Goal: Complete application form: Complete application form

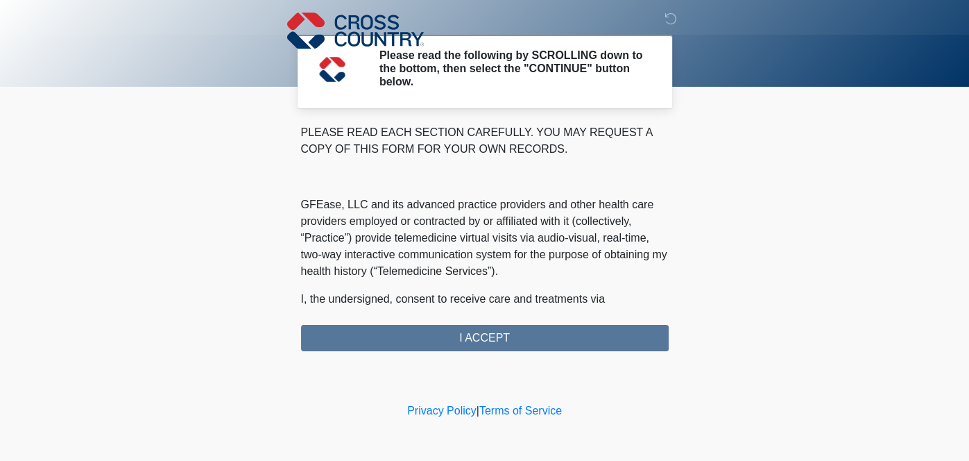
scroll to position [892, 0]
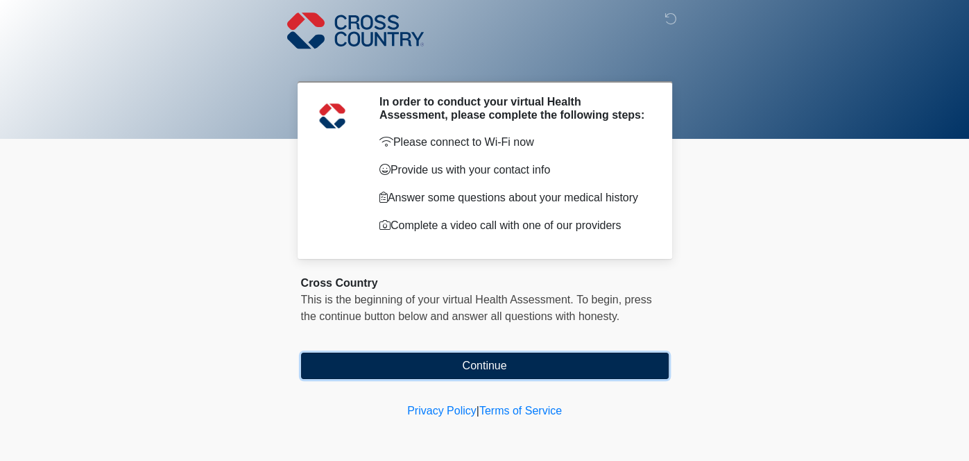
click at [491, 362] on button "Continue" at bounding box center [485, 366] width 368 height 26
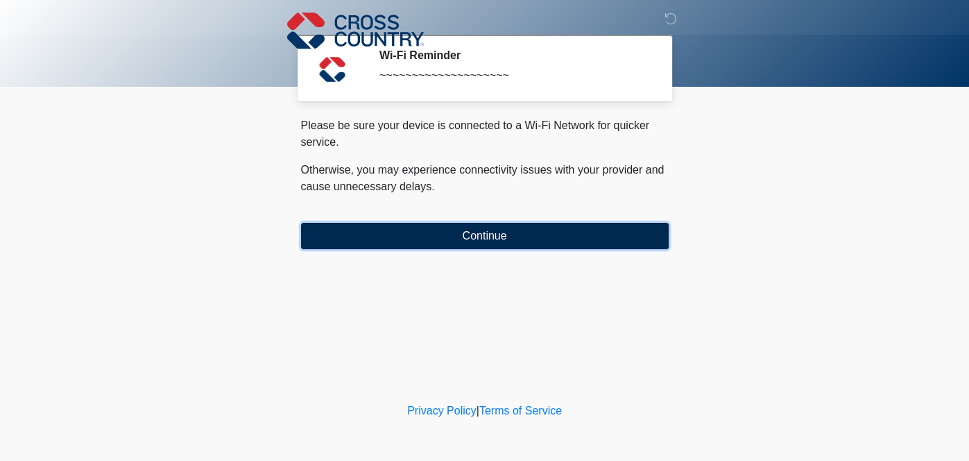
click at [489, 238] on button "Continue" at bounding box center [485, 236] width 368 height 26
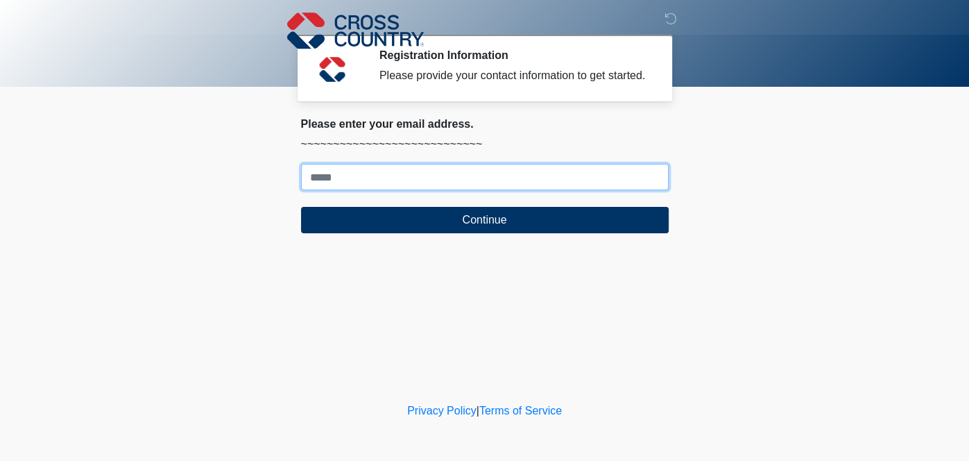
click at [457, 190] on input "Where should we email your response?" at bounding box center [485, 177] width 368 height 26
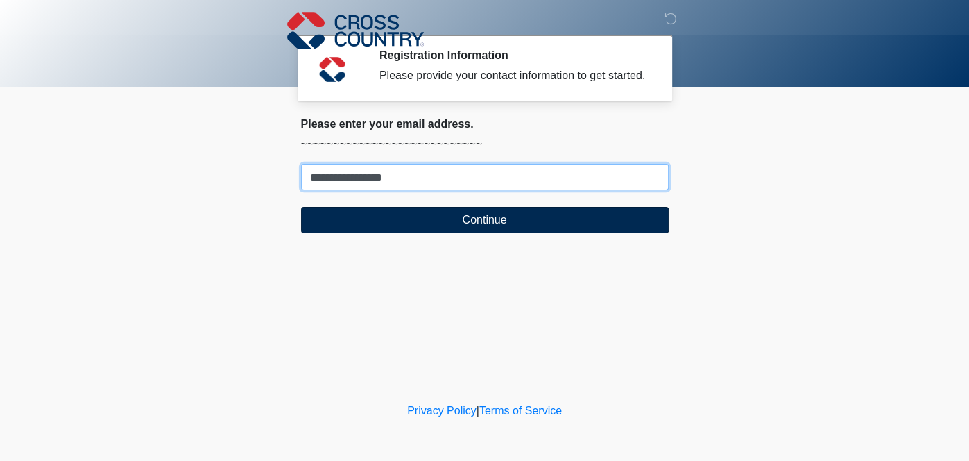
type input "**********"
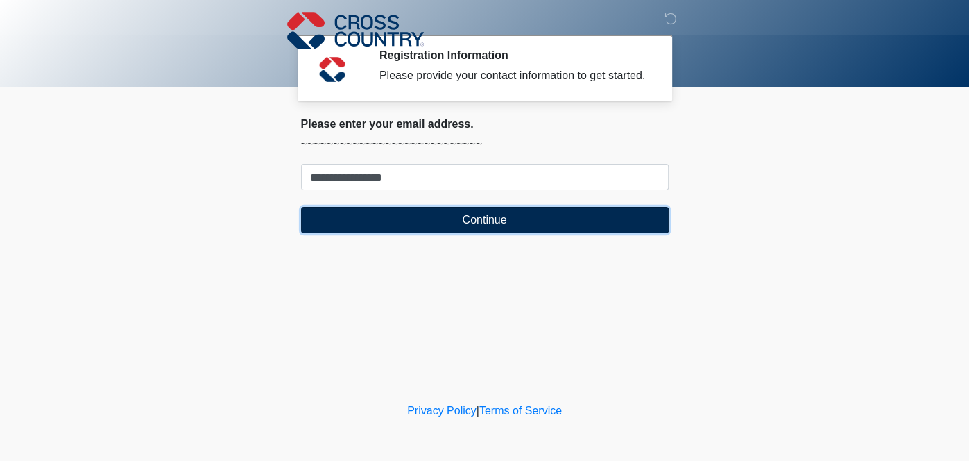
click at [489, 233] on button "Continue" at bounding box center [485, 220] width 368 height 26
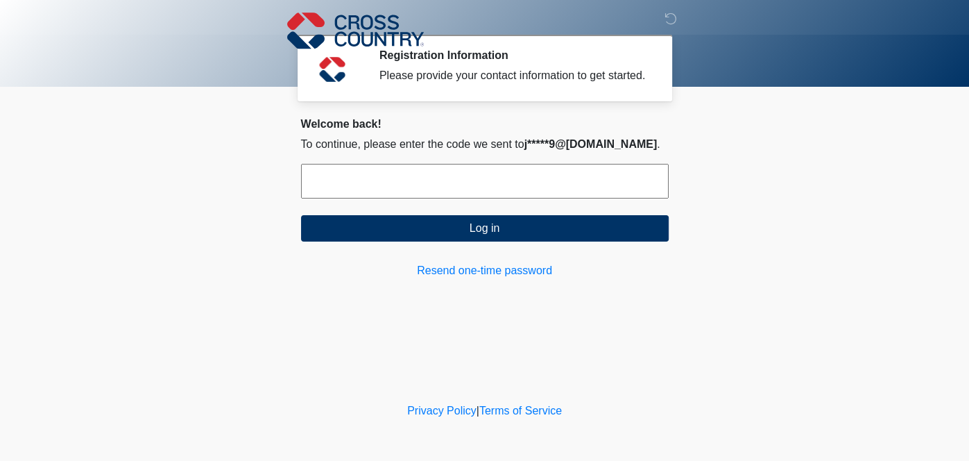
click at [537, 198] on input "text" at bounding box center [485, 181] width 368 height 35
click at [482, 198] on input "text" at bounding box center [485, 181] width 368 height 35
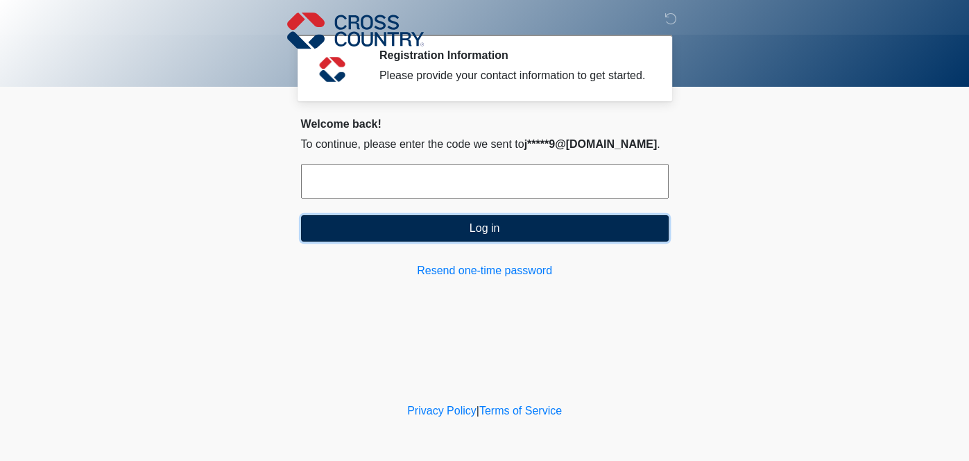
click at [497, 241] on button "Log in" at bounding box center [485, 228] width 368 height 26
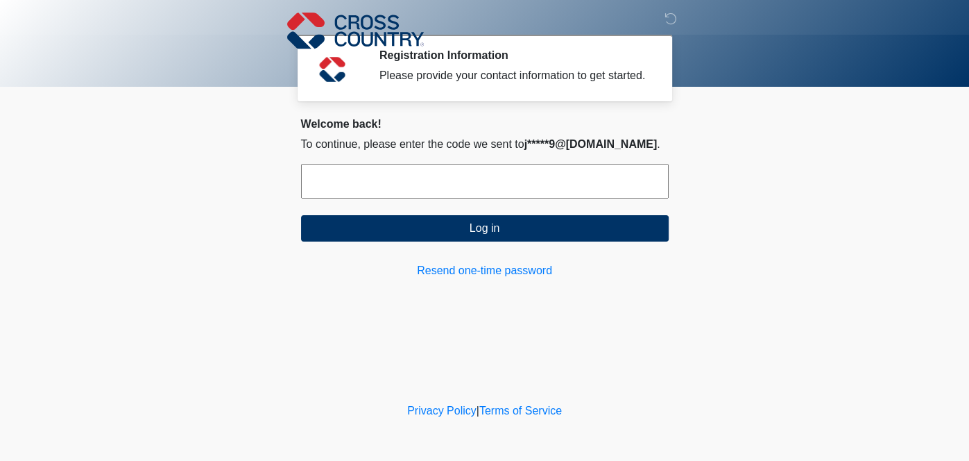
click at [523, 198] on input "text" at bounding box center [485, 181] width 368 height 35
click at [551, 195] on input "text" at bounding box center [485, 181] width 368 height 35
click at [560, 198] on input "text" at bounding box center [485, 181] width 368 height 35
click at [569, 198] on input "text" at bounding box center [485, 181] width 368 height 35
click at [507, 279] on link "Resend one-time password" at bounding box center [485, 270] width 368 height 17
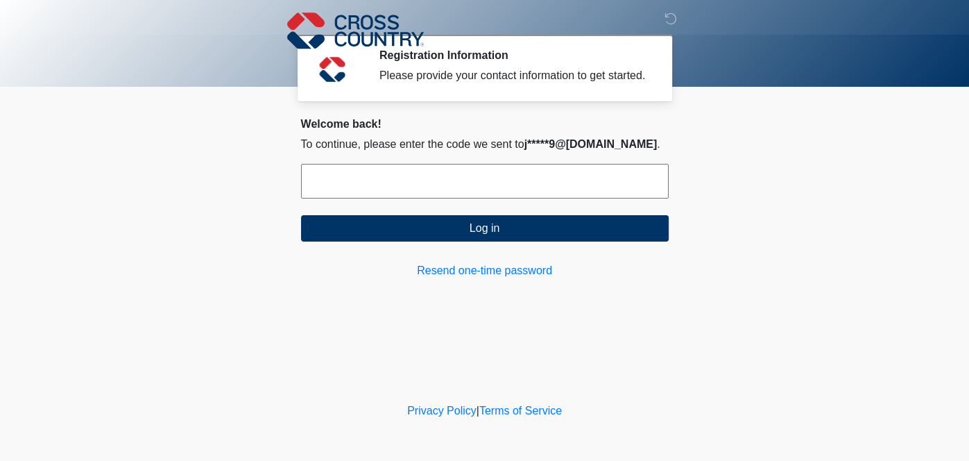
click at [492, 194] on input "text" at bounding box center [485, 181] width 368 height 35
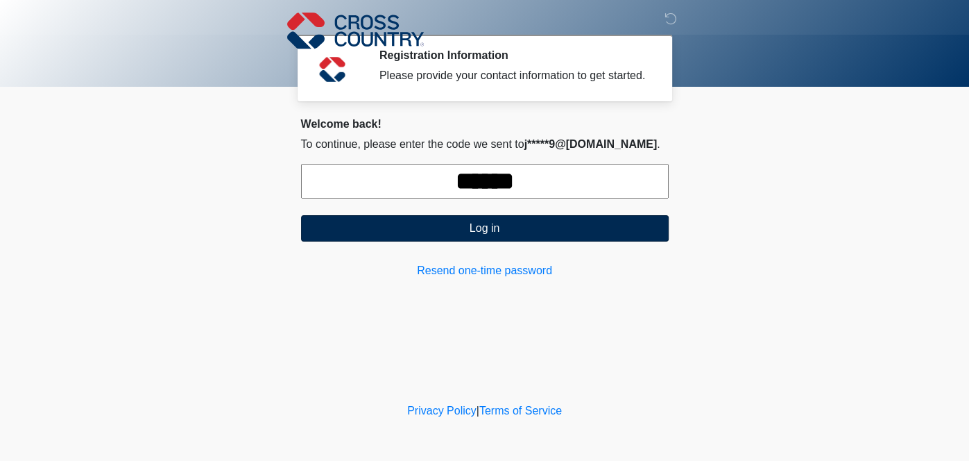
type input "******"
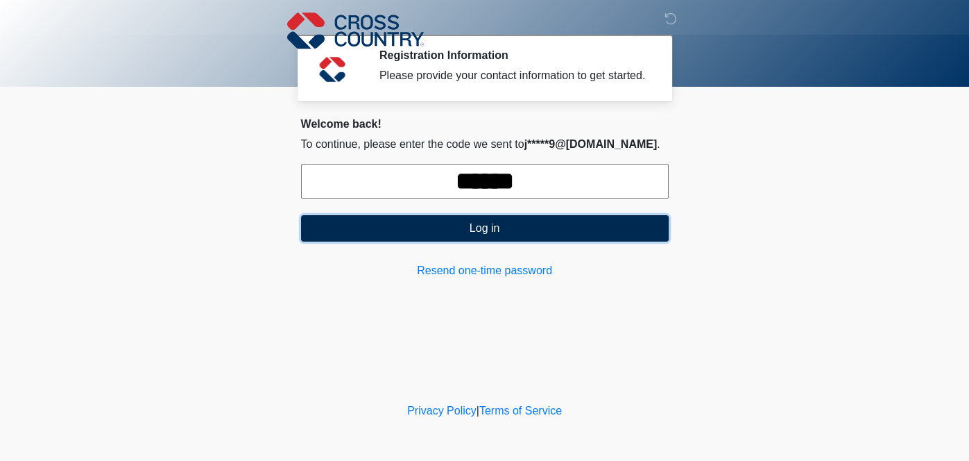
click at [500, 237] on button "Log in" at bounding box center [485, 228] width 368 height 26
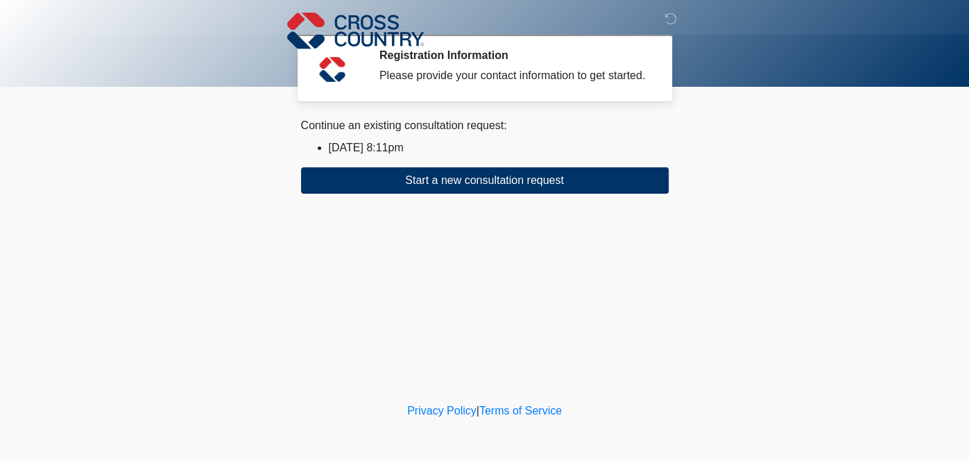
click at [436, 153] on li "[DATE] 8:11pm" at bounding box center [499, 147] width 340 height 17
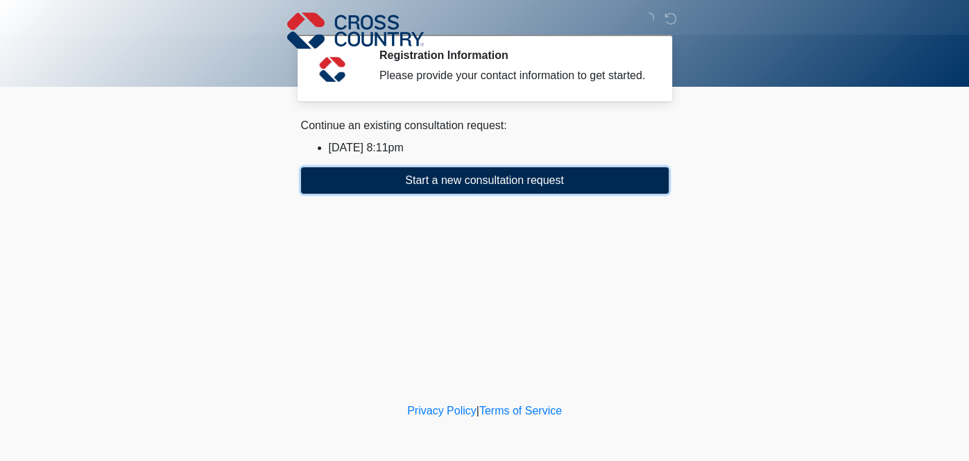
click at [417, 192] on button "Start a new consultation request" at bounding box center [485, 180] width 368 height 26
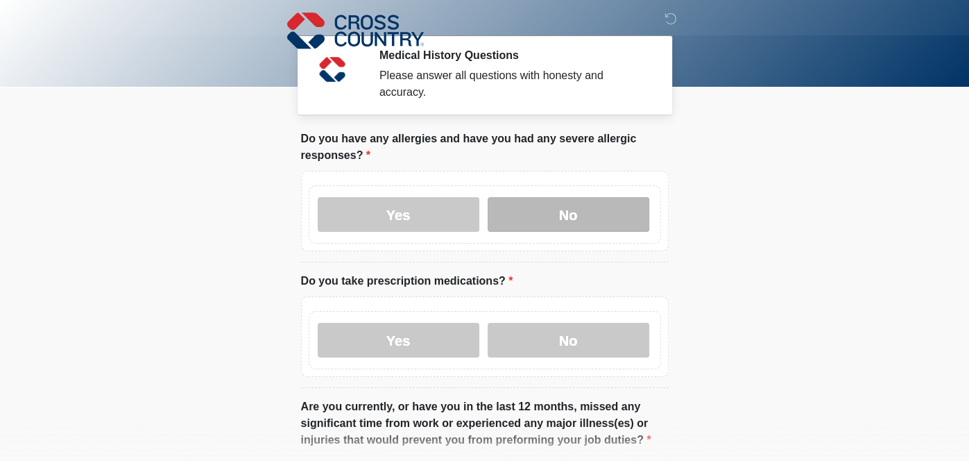
click at [575, 221] on label "No" at bounding box center [569, 214] width 162 height 35
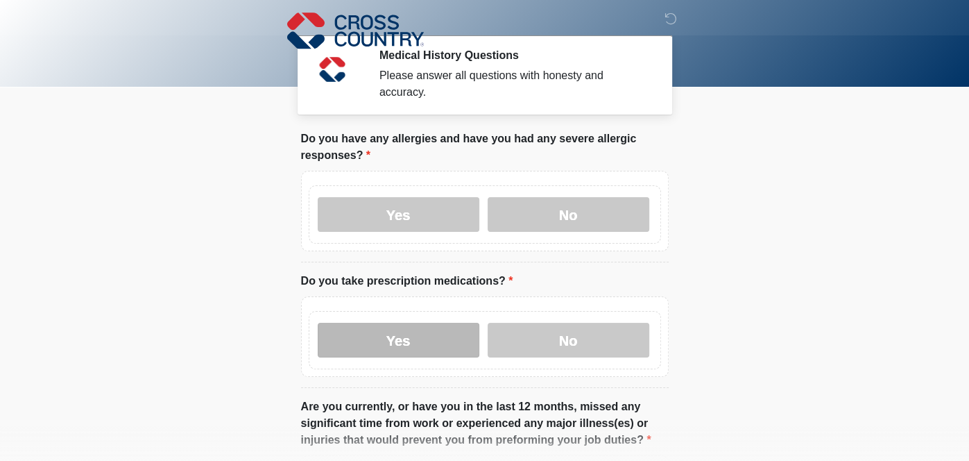
click at [417, 341] on label "Yes" at bounding box center [399, 340] width 162 height 35
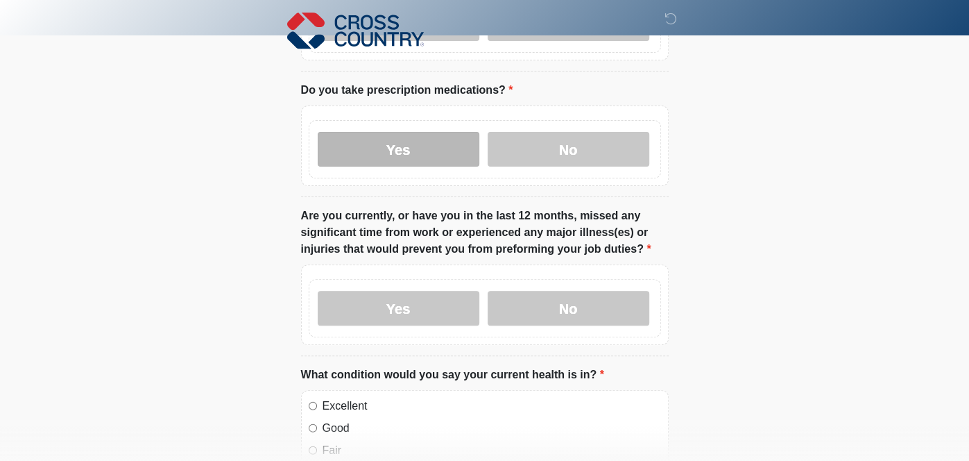
scroll to position [192, 0]
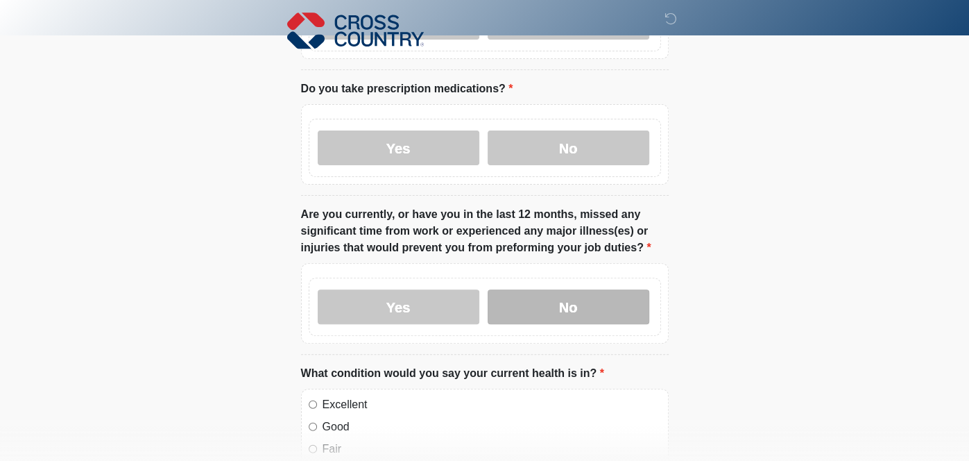
click at [573, 307] on label "No" at bounding box center [569, 306] width 162 height 35
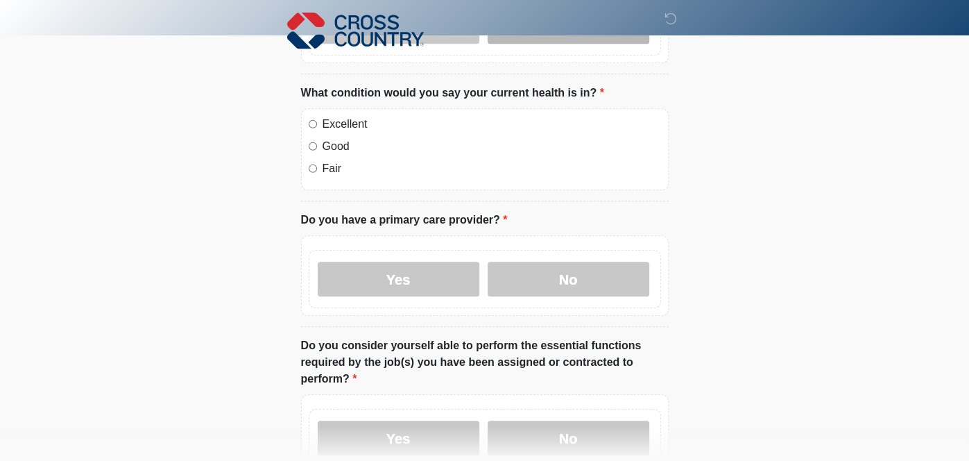
scroll to position [475, 0]
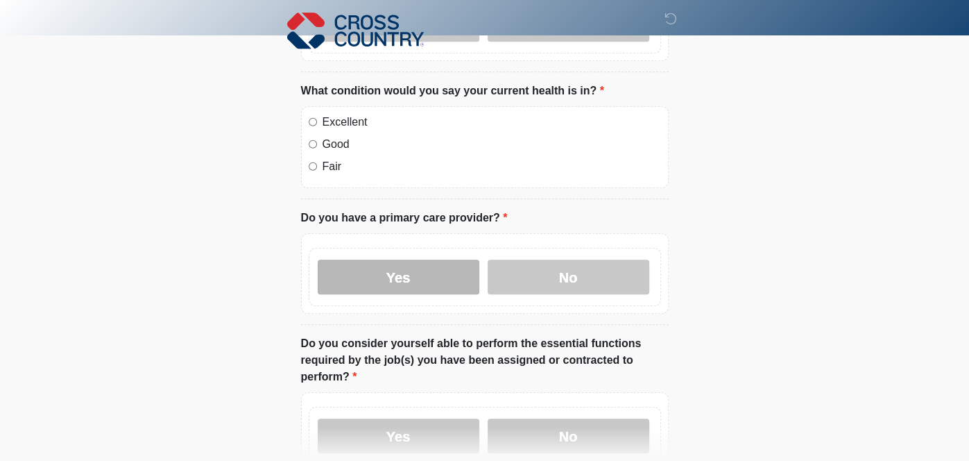
click at [417, 276] on label "Yes" at bounding box center [399, 277] width 162 height 35
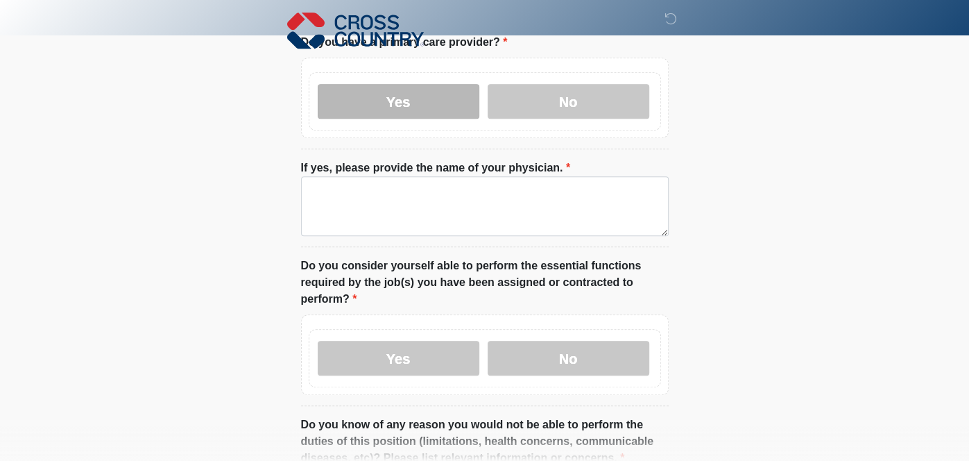
scroll to position [654, 0]
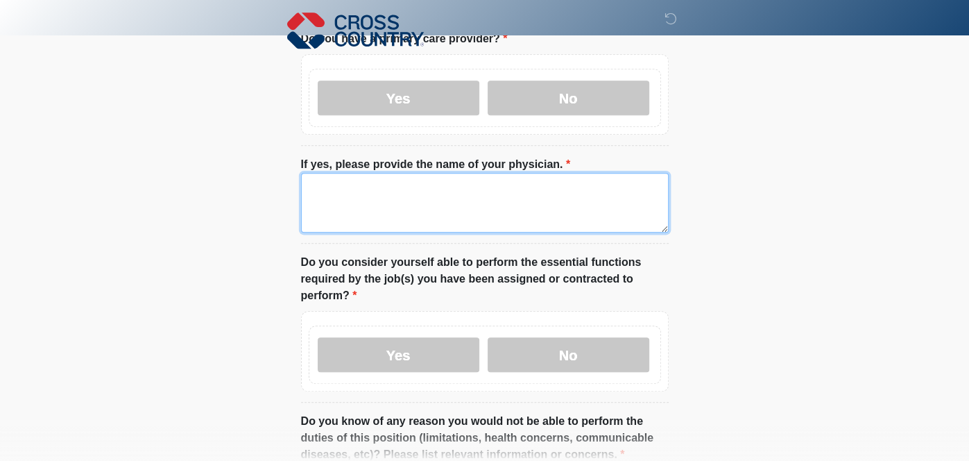
click at [499, 187] on textarea "If yes, please provide the name of your physician." at bounding box center [485, 203] width 368 height 60
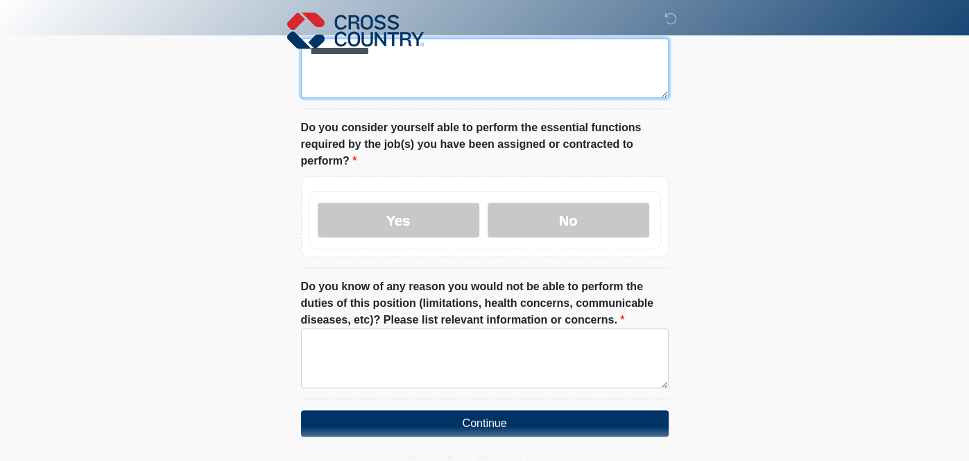
scroll to position [790, 0]
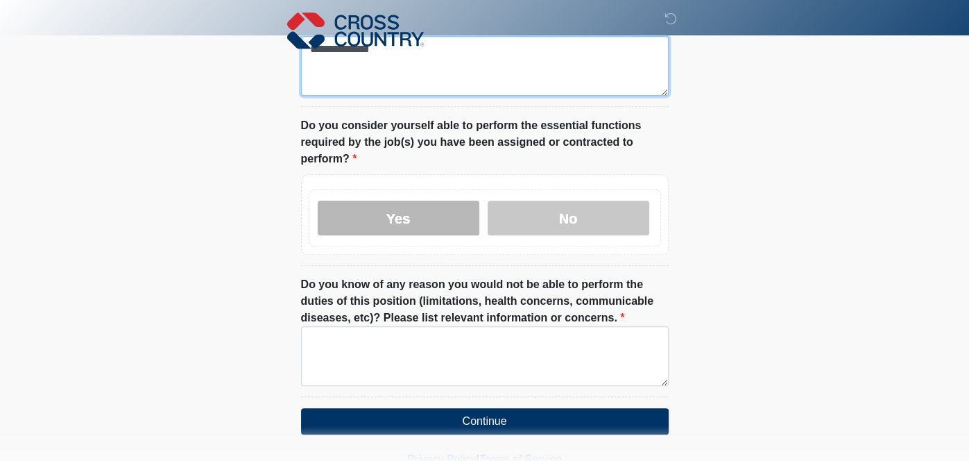
type textarea "**********"
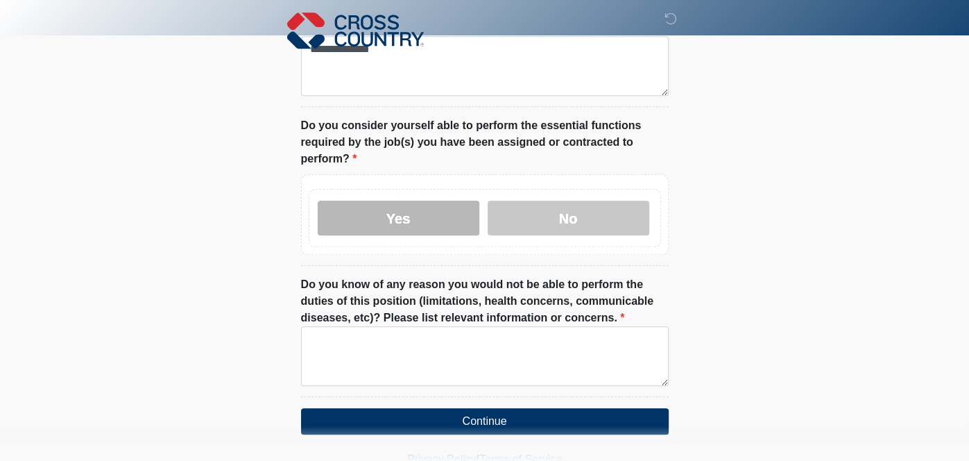
click at [417, 201] on label "Yes" at bounding box center [399, 218] width 162 height 35
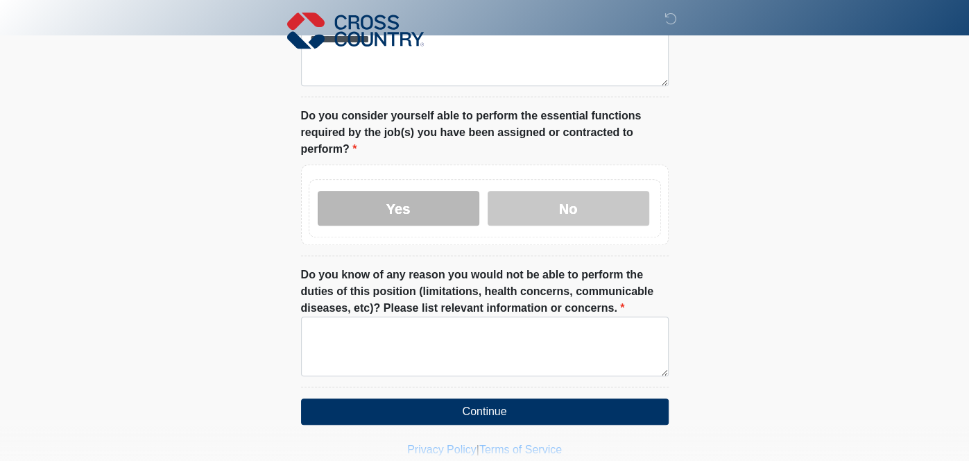
scroll to position [815, 0]
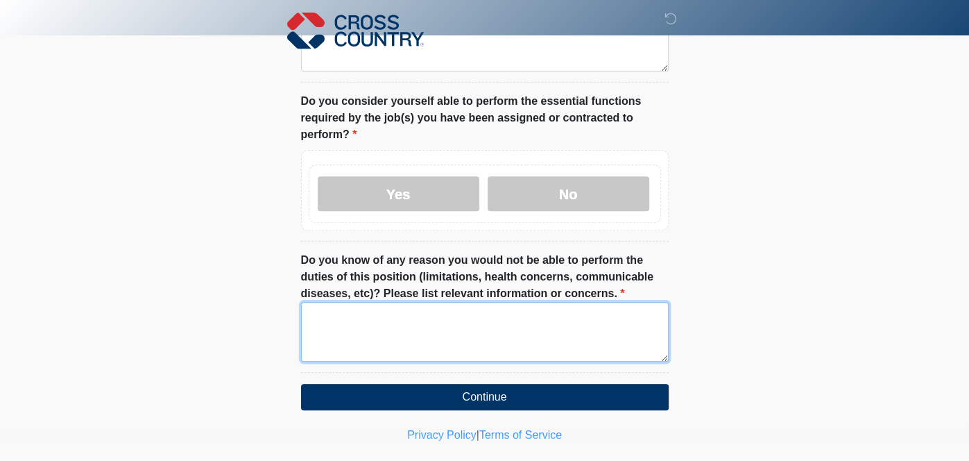
click at [507, 302] on textarea "Do you know of any reason you would not be able to perform the duties of this p…" at bounding box center [485, 332] width 368 height 60
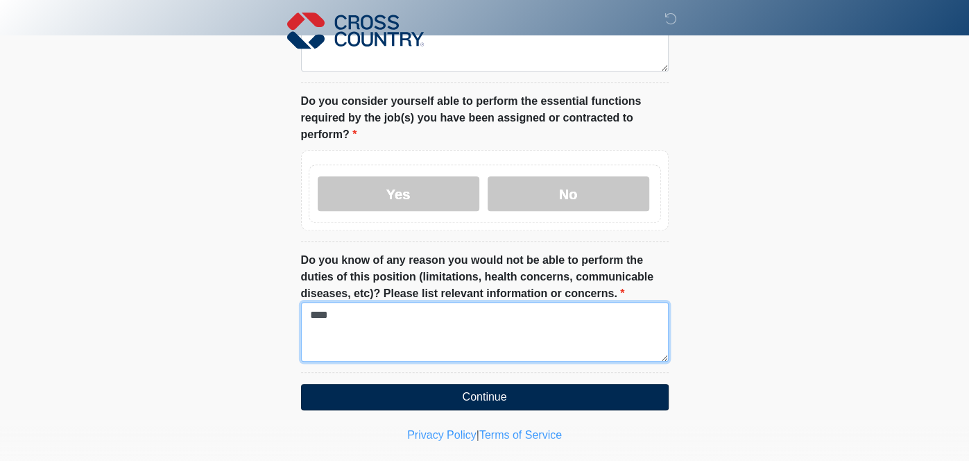
type textarea "****"
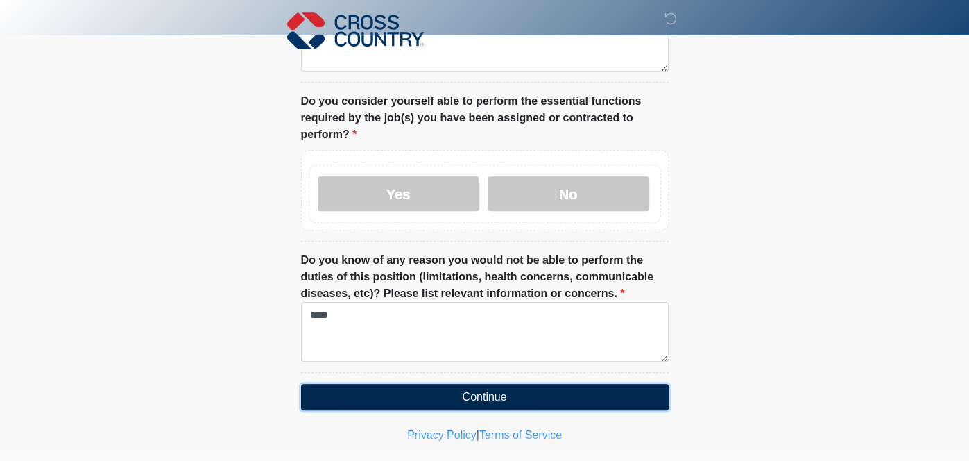
click at [486, 384] on button "Continue" at bounding box center [485, 397] width 368 height 26
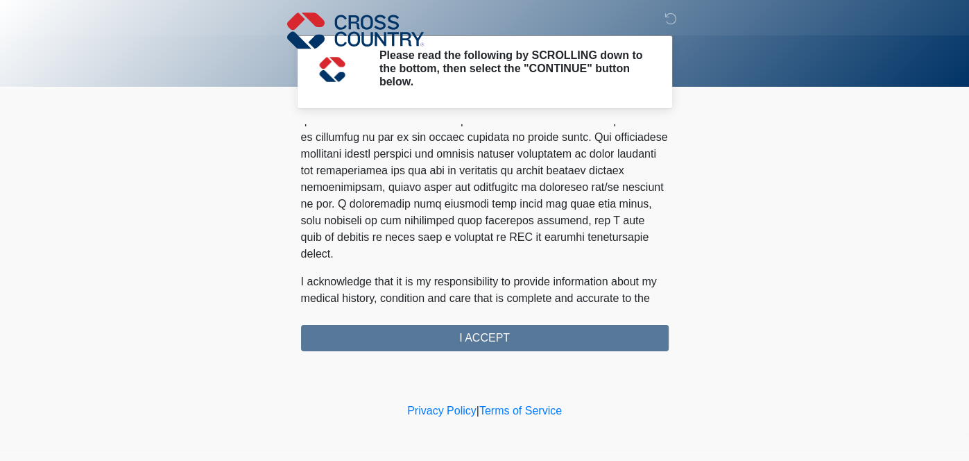
scroll to position [892, 0]
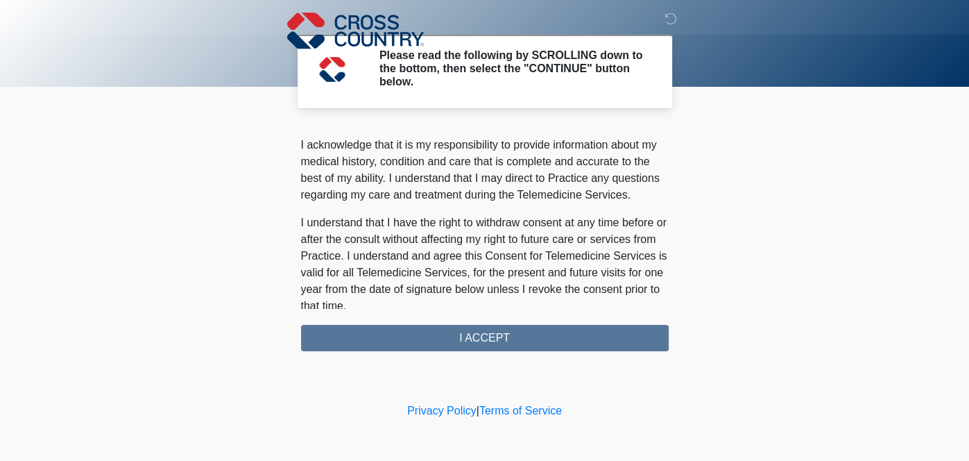
click at [476, 334] on div "PLEASE READ EACH SECTION CAREFULLY. YOU MAY REQUEST A COPY OF THIS FORM FOR YOU…" at bounding box center [485, 237] width 368 height 227
click at [489, 331] on div "PLEASE READ EACH SECTION CAREFULLY. YOU MAY REQUEST A COPY OF THIS FORM FOR YOU…" at bounding box center [485, 237] width 368 height 227
click at [488, 332] on div "PLEASE READ EACH SECTION CAREFULLY. YOU MAY REQUEST A COPY OF THIS FORM FOR YOU…" at bounding box center [485, 237] width 368 height 227
click at [495, 336] on div "PLEASE READ EACH SECTION CAREFULLY. YOU MAY REQUEST A COPY OF THIS FORM FOR YOU…" at bounding box center [485, 237] width 368 height 227
click at [496, 336] on div "PLEASE READ EACH SECTION CAREFULLY. YOU MAY REQUEST A COPY OF THIS FORM FOR YOU…" at bounding box center [485, 237] width 368 height 227
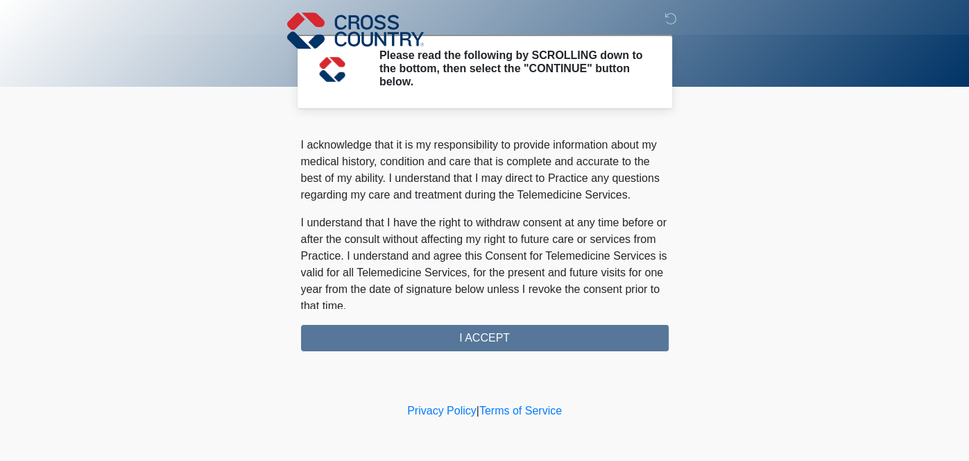
click at [500, 330] on div "PLEASE READ EACH SECTION CAREFULLY. YOU MAY REQUEST A COPY OF THIS FORM FOR YOU…" at bounding box center [485, 237] width 368 height 227
click at [504, 330] on div "PLEASE READ EACH SECTION CAREFULLY. YOU MAY REQUEST A COPY OF THIS FORM FOR YOU…" at bounding box center [485, 237] width 368 height 227
click at [511, 324] on div "PLEASE READ EACH SECTION CAREFULLY. YOU MAY REQUEST A COPY OF THIS FORM FOR YOU…" at bounding box center [485, 237] width 368 height 227
click at [516, 331] on div "PLEASE READ EACH SECTION CAREFULLY. YOU MAY REQUEST A COPY OF THIS FORM FOR YOU…" at bounding box center [485, 237] width 368 height 227
click at [520, 330] on div "PLEASE READ EACH SECTION CAREFULLY. YOU MAY REQUEST A COPY OF THIS FORM FOR YOU…" at bounding box center [485, 237] width 368 height 227
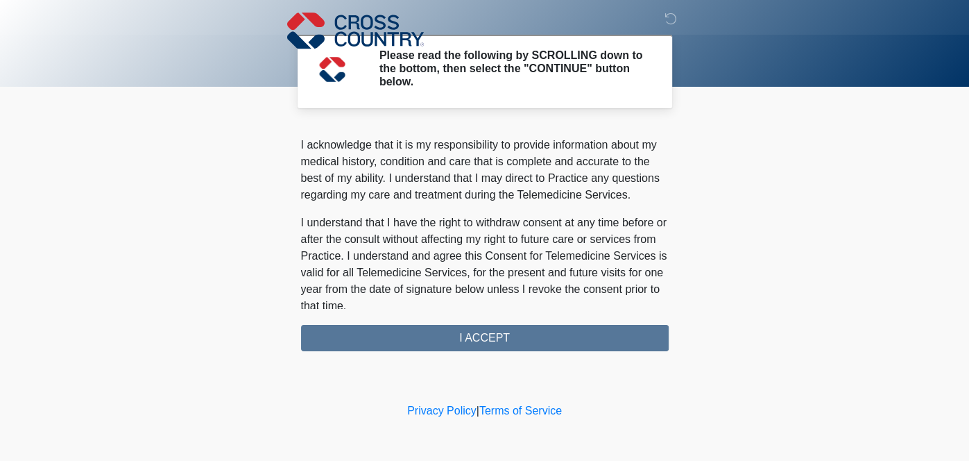
click at [536, 329] on div "PLEASE READ EACH SECTION CAREFULLY. YOU MAY REQUEST A COPY OF THIS FORM FOR YOU…" at bounding box center [485, 237] width 368 height 227
click at [508, 332] on div "PLEASE READ EACH SECTION CAREFULLY. YOU MAY REQUEST A COPY OF THIS FORM FOR YOU…" at bounding box center [485, 237] width 368 height 227
click at [502, 321] on div "PLEASE READ EACH SECTION CAREFULLY. YOU MAY REQUEST A COPY OF THIS FORM FOR YOU…" at bounding box center [485, 237] width 368 height 227
click at [747, 241] on body "‎ ‎ ‎ Please read the following by SCROLLING down to the bottom, then select th…" at bounding box center [484, 230] width 969 height 461
click at [93, 264] on body "‎ ‎ ‎ Please read the following by SCROLLING down to the bottom, then select th…" at bounding box center [484, 230] width 969 height 461
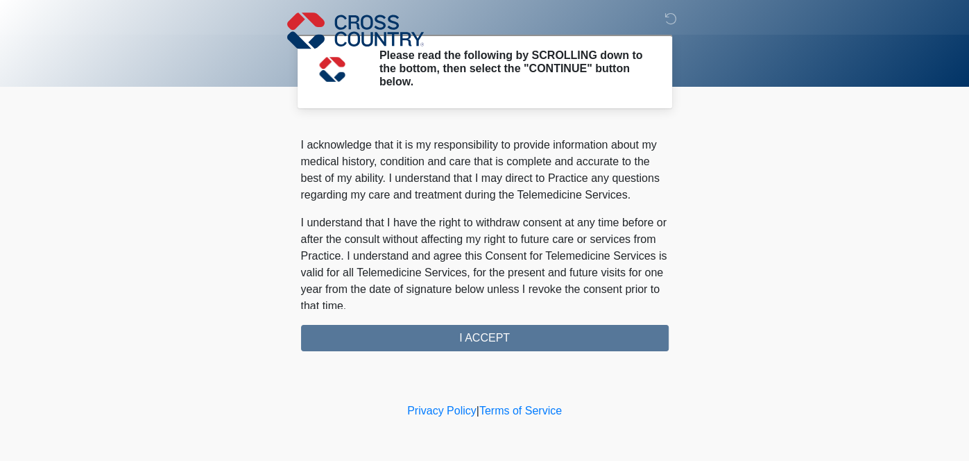
click at [505, 286] on p "I understand that I have the right to withdraw consent at any time before or af…" at bounding box center [485, 264] width 368 height 100
click at [493, 332] on div "PLEASE READ EACH SECTION CAREFULLY. YOU MAY REQUEST A COPY OF THIS FORM FOR YOU…" at bounding box center [485, 237] width 368 height 227
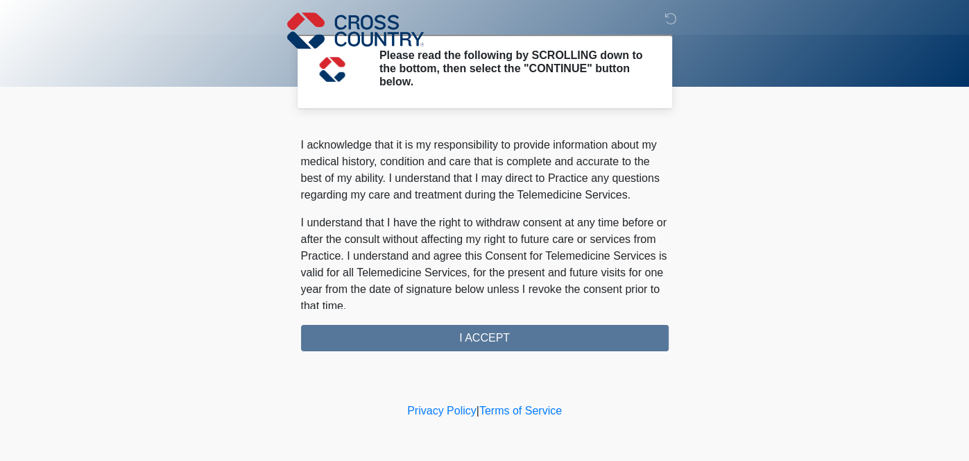
click at [493, 332] on div "PLEASE READ EACH SECTION CAREFULLY. YOU MAY REQUEST A COPY OF THIS FORM FOR YOU…" at bounding box center [485, 237] width 368 height 227
click at [524, 330] on div "PLEASE READ EACH SECTION CAREFULLY. YOU MAY REQUEST A COPY OF THIS FORM FOR YOU…" at bounding box center [485, 237] width 368 height 227
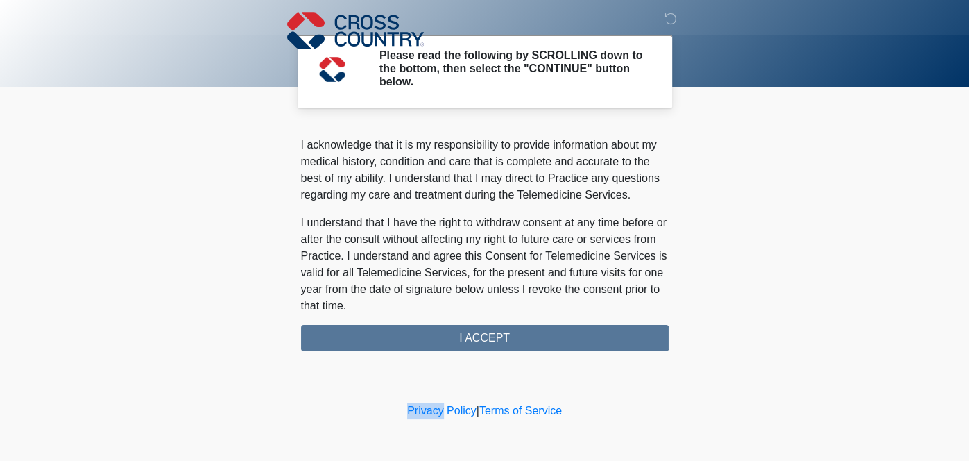
click at [524, 330] on div "PLEASE READ EACH SECTION CAREFULLY. YOU MAY REQUEST A COPY OF THIS FORM FOR YOU…" at bounding box center [485, 237] width 368 height 227
click at [521, 328] on div "PLEASE READ EACH SECTION CAREFULLY. YOU MAY REQUEST A COPY OF THIS FORM FOR YOU…" at bounding box center [485, 237] width 368 height 227
click at [520, 328] on div "PLEASE READ EACH SECTION CAREFULLY. YOU MAY REQUEST A COPY OF THIS FORM FOR YOU…" at bounding box center [485, 237] width 368 height 227
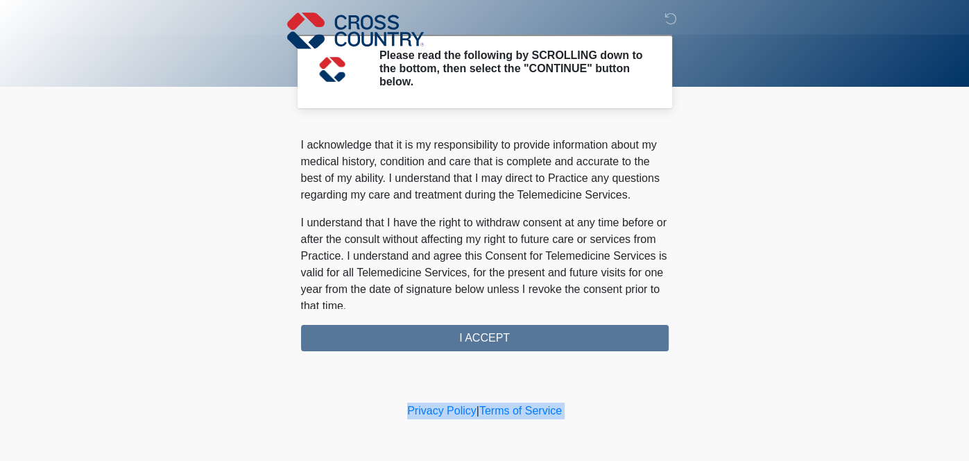
click at [520, 328] on div "PLEASE READ EACH SECTION CAREFULLY. YOU MAY REQUEST A COPY OF THIS FORM FOR YOU…" at bounding box center [485, 237] width 368 height 227
click at [844, 280] on body "‎ ‎ ‎ Please read the following by SCROLLING down to the bottom, then select th…" at bounding box center [484, 230] width 969 height 461
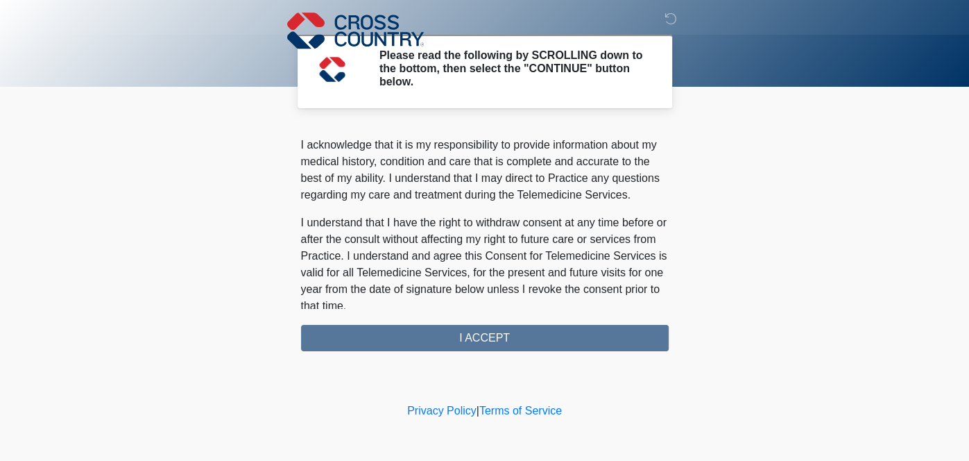
click at [421, 333] on div "PLEASE READ EACH SECTION CAREFULLY. YOU MAY REQUEST A COPY OF THIS FORM FOR YOU…" at bounding box center [485, 237] width 368 height 227
